Goal: Transaction & Acquisition: Subscribe to service/newsletter

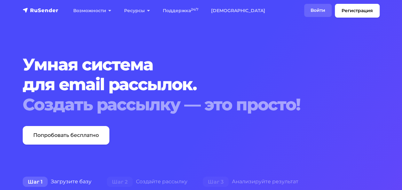
click at [321, 7] on link "Войти" at bounding box center [317, 10] width 27 height 13
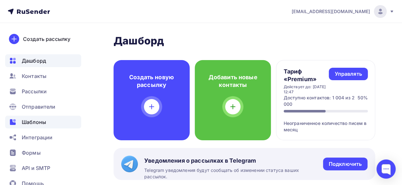
click at [40, 123] on span "Шаблоны" at bounding box center [34, 122] width 24 height 8
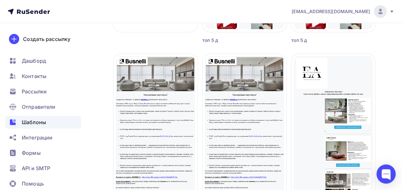
scroll to position [180, 0]
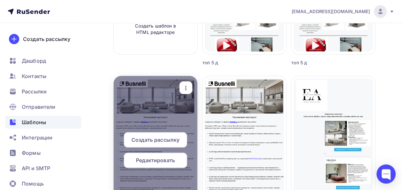
click at [151, 160] on span "Редактировать" at bounding box center [155, 160] width 39 height 8
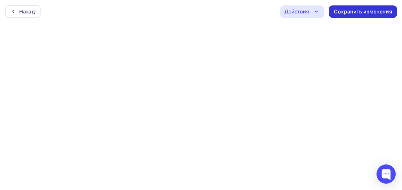
click at [373, 9] on div "Сохранить изменения" at bounding box center [363, 11] width 58 height 7
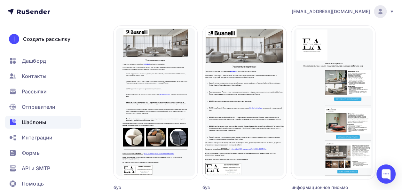
scroll to position [230, 0]
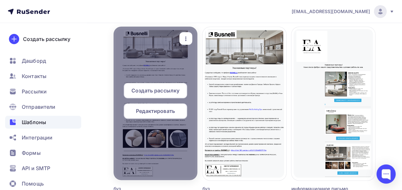
click at [157, 91] on span "Создать рассылку" at bounding box center [155, 91] width 48 height 8
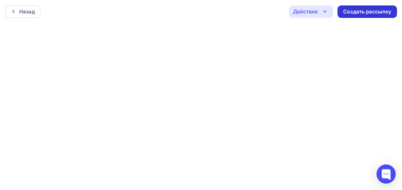
click at [382, 12] on div "Создать рассылку" at bounding box center [367, 11] width 48 height 7
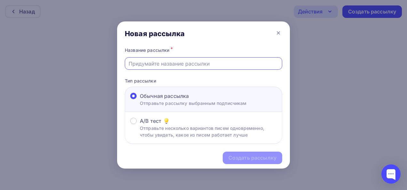
click at [188, 62] on input "text" at bounding box center [204, 64] width 150 height 8
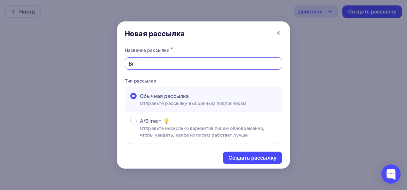
type input "В"
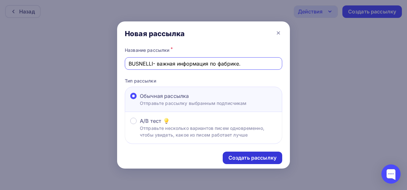
type input "BUSNELLI- важная информация по фабрике."
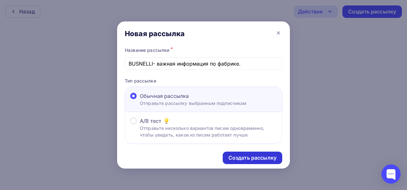
click at [244, 155] on div "Создать рассылку" at bounding box center [252, 157] width 48 height 7
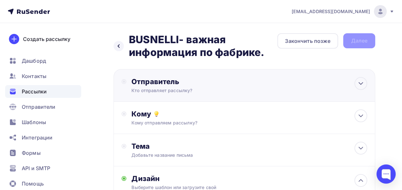
click at [202, 80] on div "Отправитель" at bounding box center [200, 81] width 138 height 9
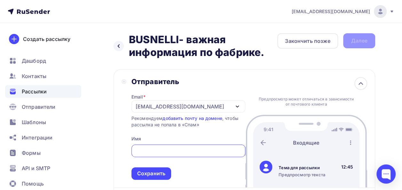
click at [167, 153] on input "text" at bounding box center [188, 151] width 106 height 8
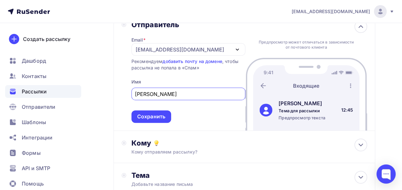
scroll to position [48, 0]
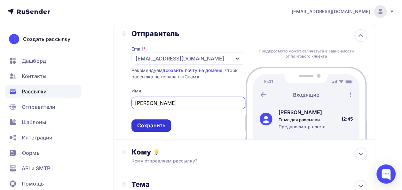
type input "[PERSON_NAME]"
click at [153, 128] on div "Сохранить" at bounding box center [151, 125] width 28 height 7
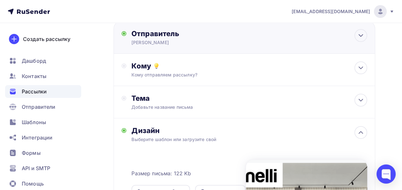
scroll to position [0, 0]
click at [196, 66] on div "Кому" at bounding box center [249, 65] width 236 height 9
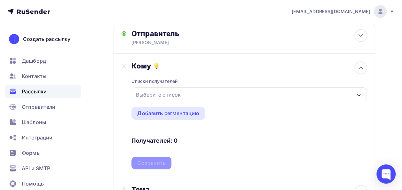
click at [193, 93] on div "Выберите список" at bounding box center [249, 94] width 235 height 15
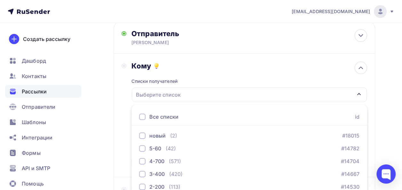
scroll to position [91, 0]
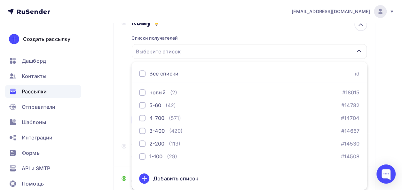
click at [140, 75] on div at bounding box center [142, 73] width 6 height 6
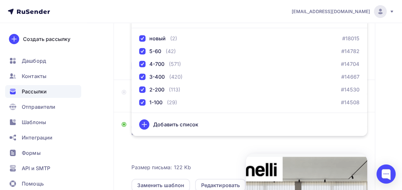
scroll to position [148, 0]
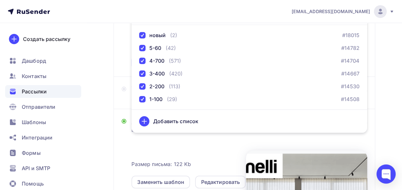
click at [391, 86] on div "Назад BUSNELLI- важная информация по фабрике. BUSNELLI- важная информация по фа…" at bounding box center [201, 99] width 402 height 449
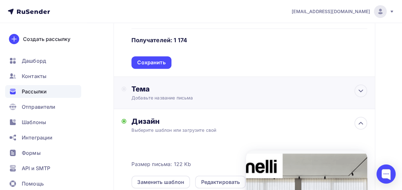
click at [148, 98] on div "Добавьте название письма" at bounding box center [188, 98] width 114 height 6
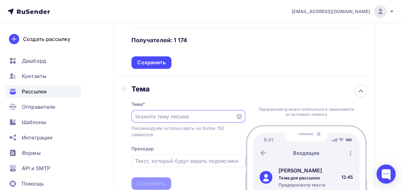
scroll to position [0, 0]
click at [148, 114] on input "text" at bounding box center [183, 117] width 97 height 8
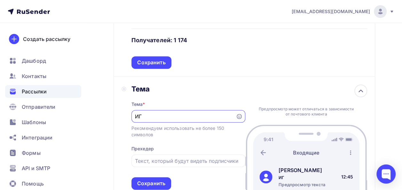
type input "[PERSON_NAME]"
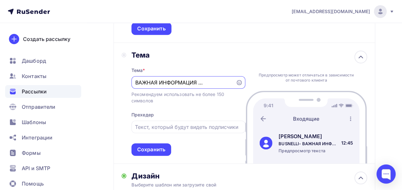
scroll to position [183, 0]
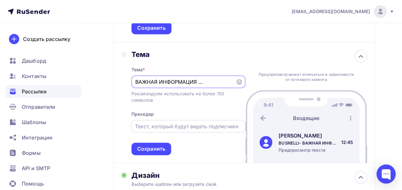
type input "BUSNELLI- ВАЖНАЯ ИНФОРМАЦИЯ ПО ФАБРИКЕ"
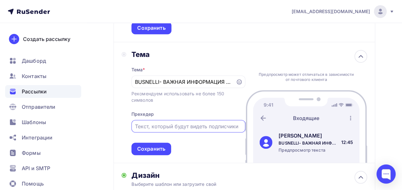
click at [201, 127] on input "text" at bounding box center [188, 126] width 106 height 8
type input "[PERSON_NAME]"
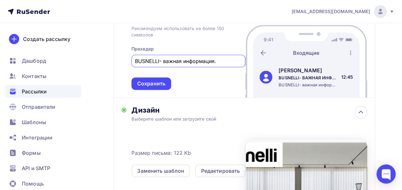
scroll to position [268, 0]
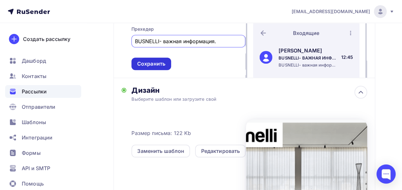
type input "BUSNELLI- важная информация."
click at [160, 67] on div "Сохранить" at bounding box center [151, 63] width 28 height 7
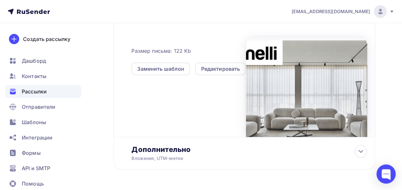
scroll to position [289, 0]
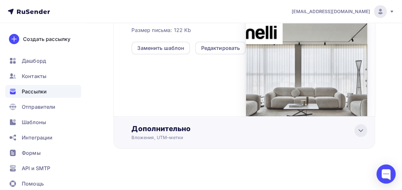
click at [362, 127] on icon at bounding box center [361, 131] width 8 height 8
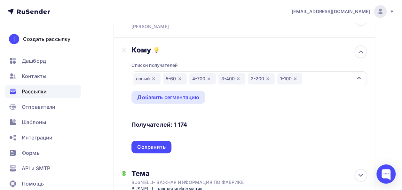
scroll to position [65, 0]
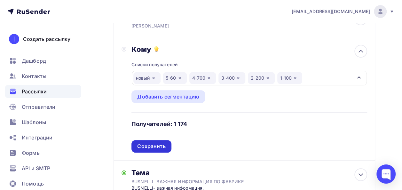
click at [157, 145] on div "Сохранить" at bounding box center [151, 146] width 28 height 7
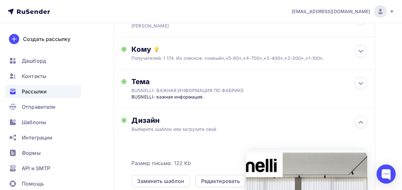
click at [225, 182] on div "Редактировать" at bounding box center [220, 181] width 39 height 8
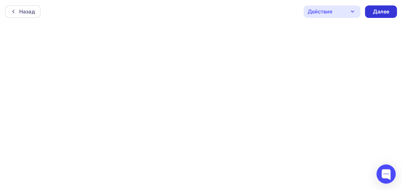
click at [383, 12] on div "Далее" at bounding box center [380, 11] width 17 height 7
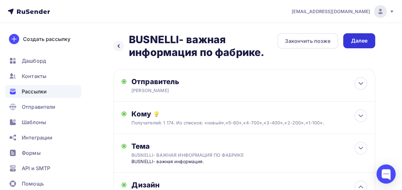
click at [352, 45] on div "Далее" at bounding box center [359, 40] width 32 height 15
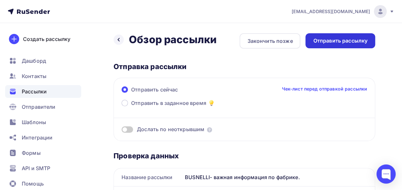
click at [339, 40] on div "Отправить рассылку" at bounding box center [340, 40] width 54 height 7
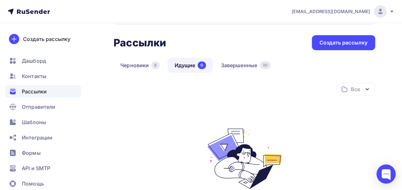
scroll to position [24, 0]
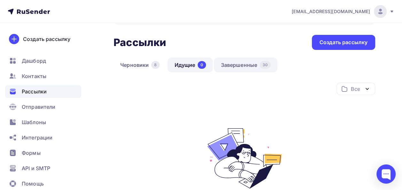
click at [250, 62] on link "Завершенные 30" at bounding box center [245, 65] width 63 height 15
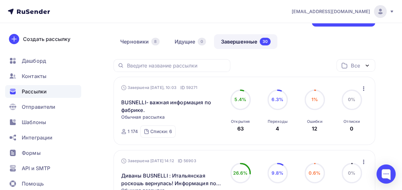
scroll to position [32, 0]
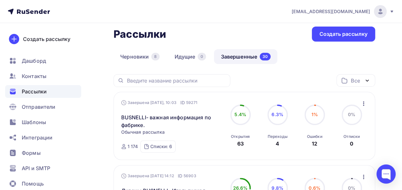
click at [365, 102] on icon "button" at bounding box center [364, 104] width 8 height 8
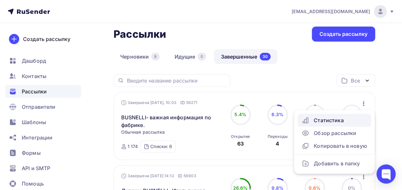
click at [329, 120] on div "Статистика" at bounding box center [334, 120] width 66 height 8
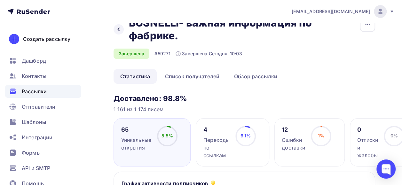
scroll to position [8, 0]
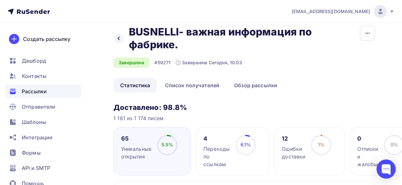
click at [220, 149] on div "Переходы по ссылкам" at bounding box center [216, 156] width 26 height 23
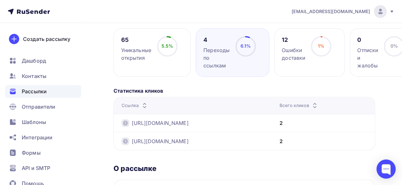
scroll to position [106, 0]
click at [129, 48] on div "Уникальные открытия" at bounding box center [136, 54] width 30 height 15
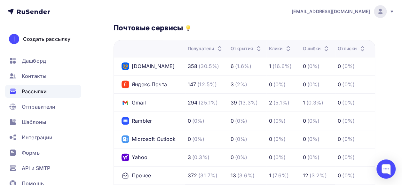
scroll to position [317, 0]
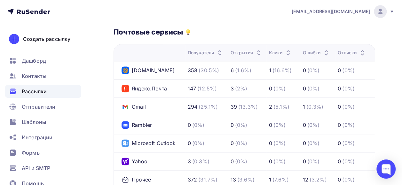
click at [253, 54] on div "Открытия" at bounding box center [246, 53] width 32 height 6
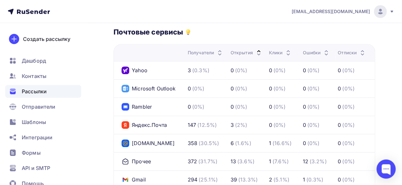
click at [253, 54] on div "Открытия" at bounding box center [246, 53] width 32 height 6
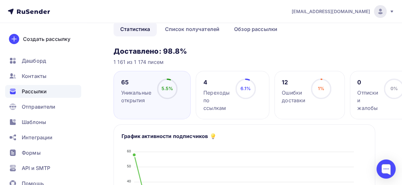
scroll to position [48, 0]
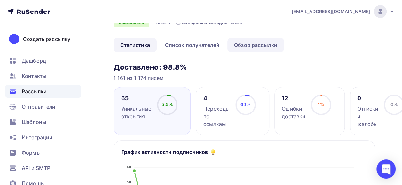
click at [261, 45] on link "Обзор рассылки" at bounding box center [255, 45] width 57 height 15
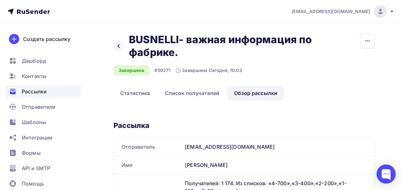
drag, startPoint x: 401, startPoint y: 56, endPoint x: 405, endPoint y: 43, distance: 13.8
click at [401, 43] on html "dima@diennesalotti.ru Аккаунт Тарифы Выйти Создать рассылку Дашборд Контакты Ра…" at bounding box center [201, 95] width 402 height 190
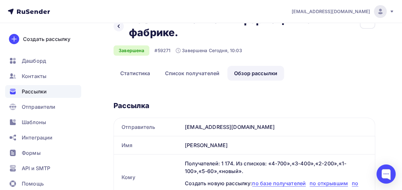
scroll to position [18, 0]
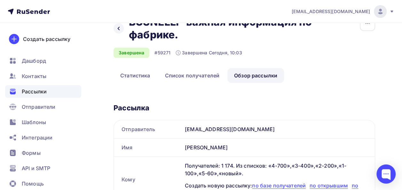
click at [253, 74] on link "Обзор рассылки" at bounding box center [255, 75] width 57 height 15
click at [195, 75] on link "Список получателей" at bounding box center [192, 75] width 68 height 15
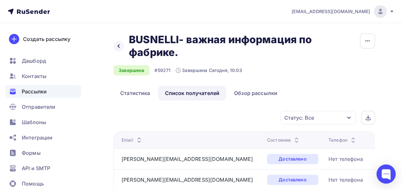
click at [350, 118] on icon "button" at bounding box center [348, 117] width 5 height 5
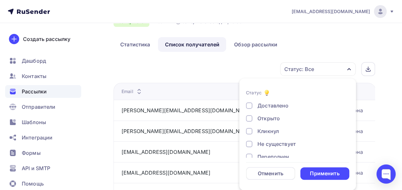
click at [246, 116] on div at bounding box center [249, 118] width 6 height 6
click at [321, 172] on div "Применить" at bounding box center [324, 173] width 29 height 7
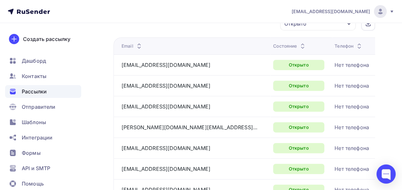
scroll to position [7, 0]
